Goal: Check status

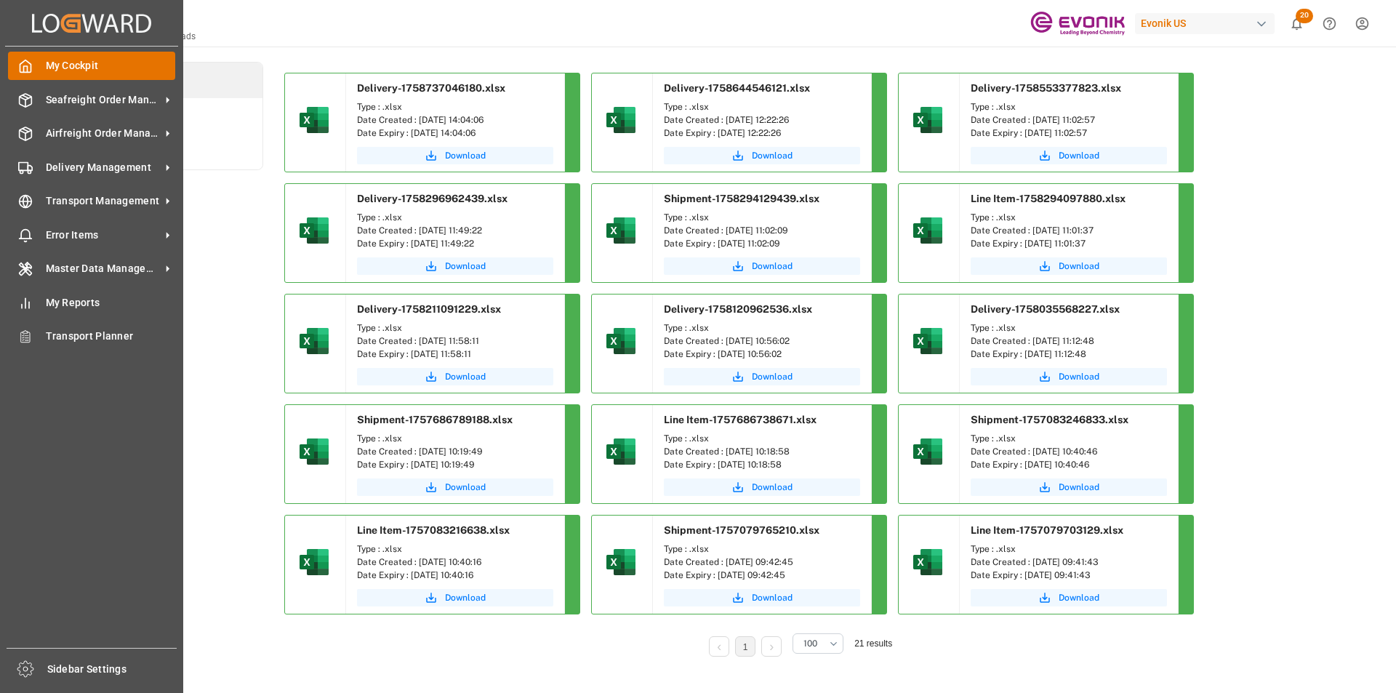
click at [76, 68] on span "My Cockpit" at bounding box center [111, 65] width 130 height 15
